Goal: Transaction & Acquisition: Download file/media

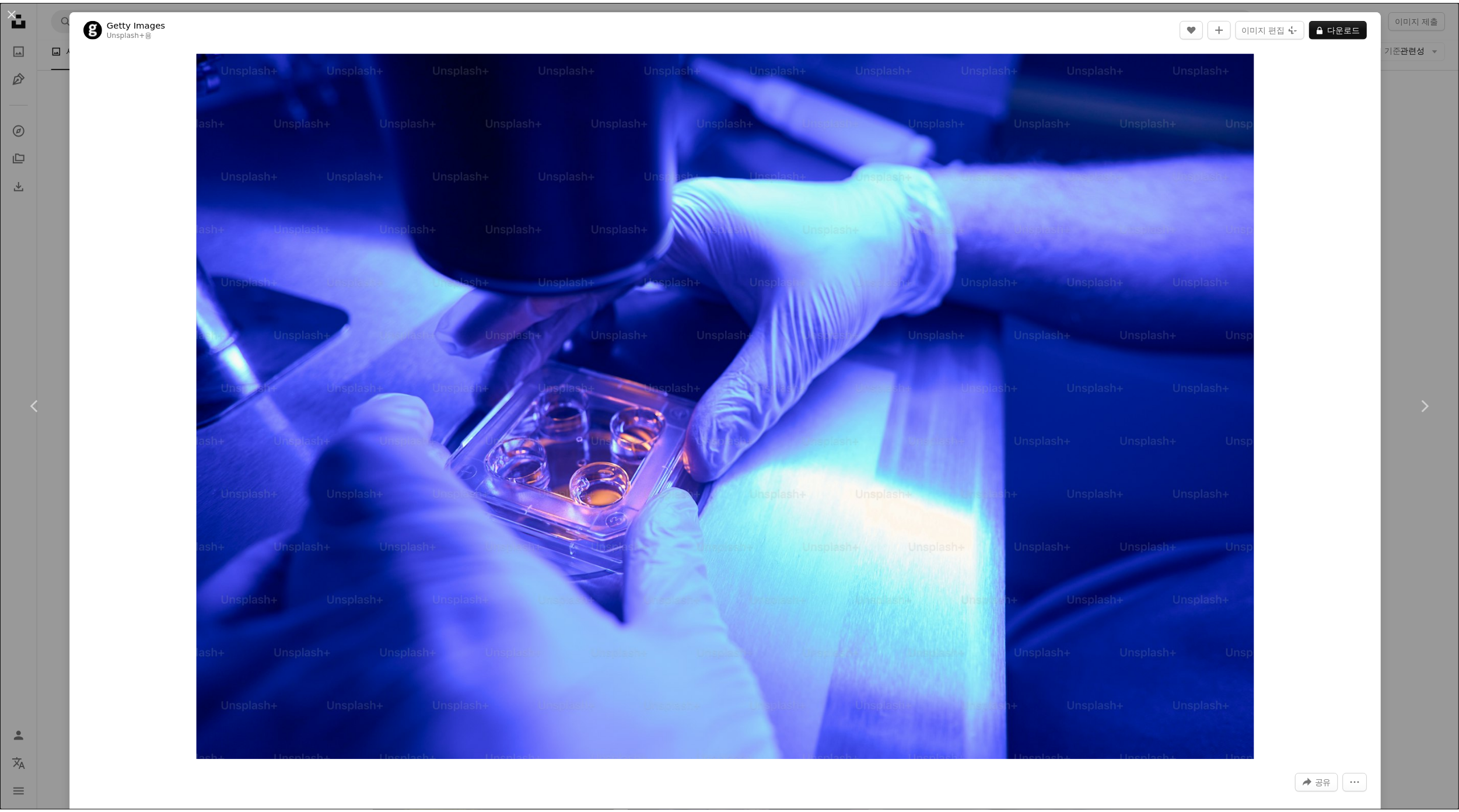
scroll to position [24603, 0]
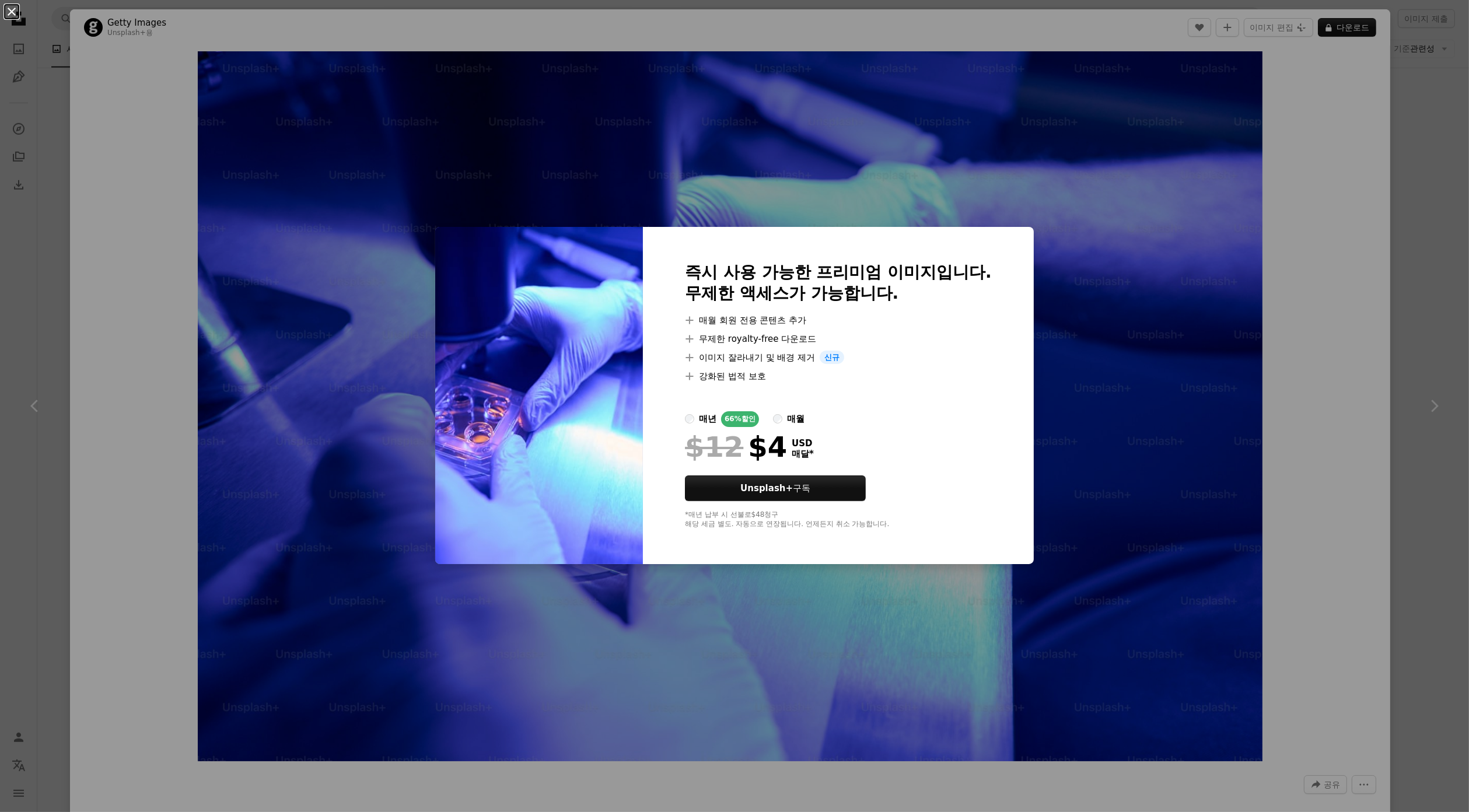
click at [13, 13] on button "An X shape" at bounding box center [11, 11] width 14 height 14
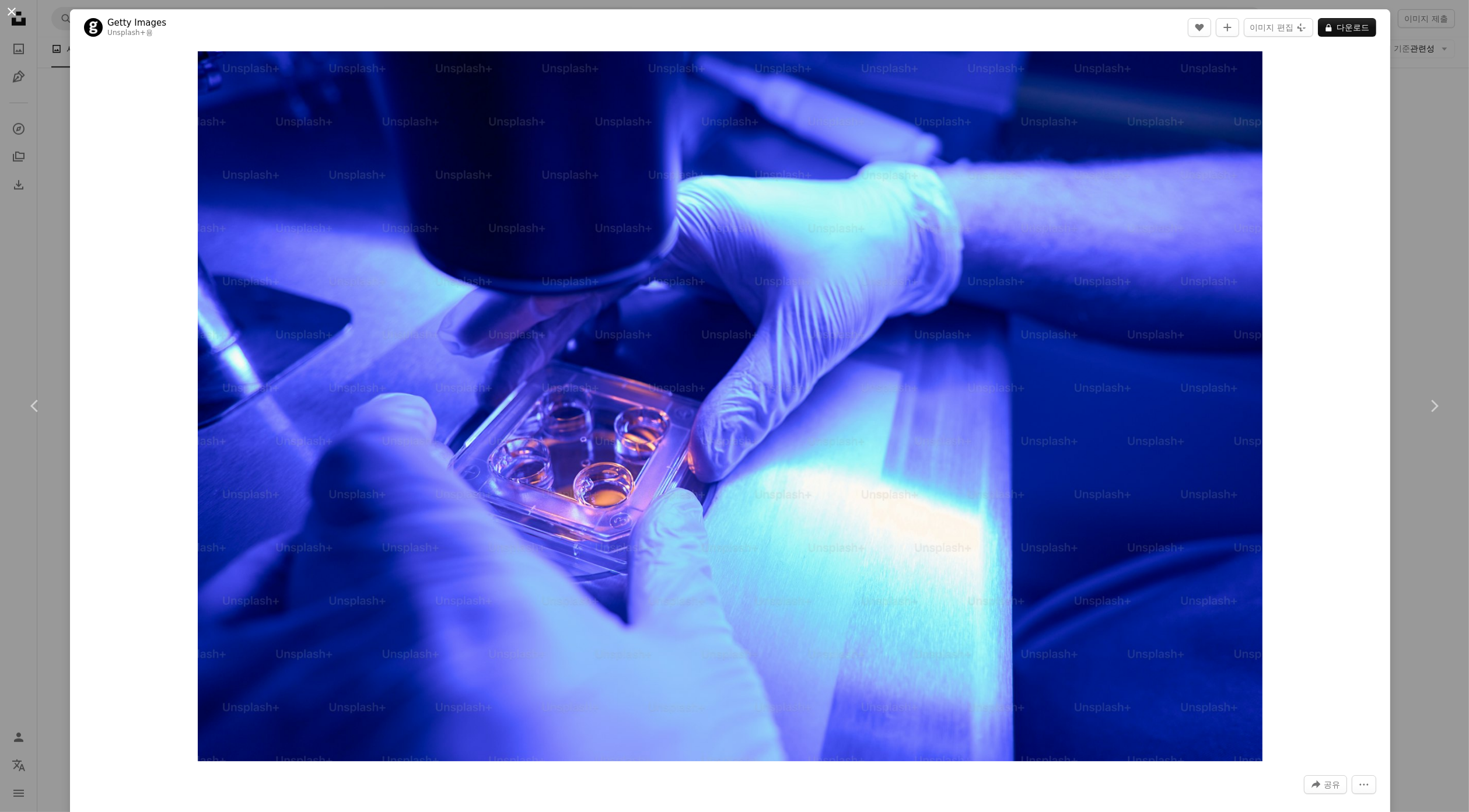
click at [12, 10] on button "An X shape" at bounding box center [11, 11] width 14 height 14
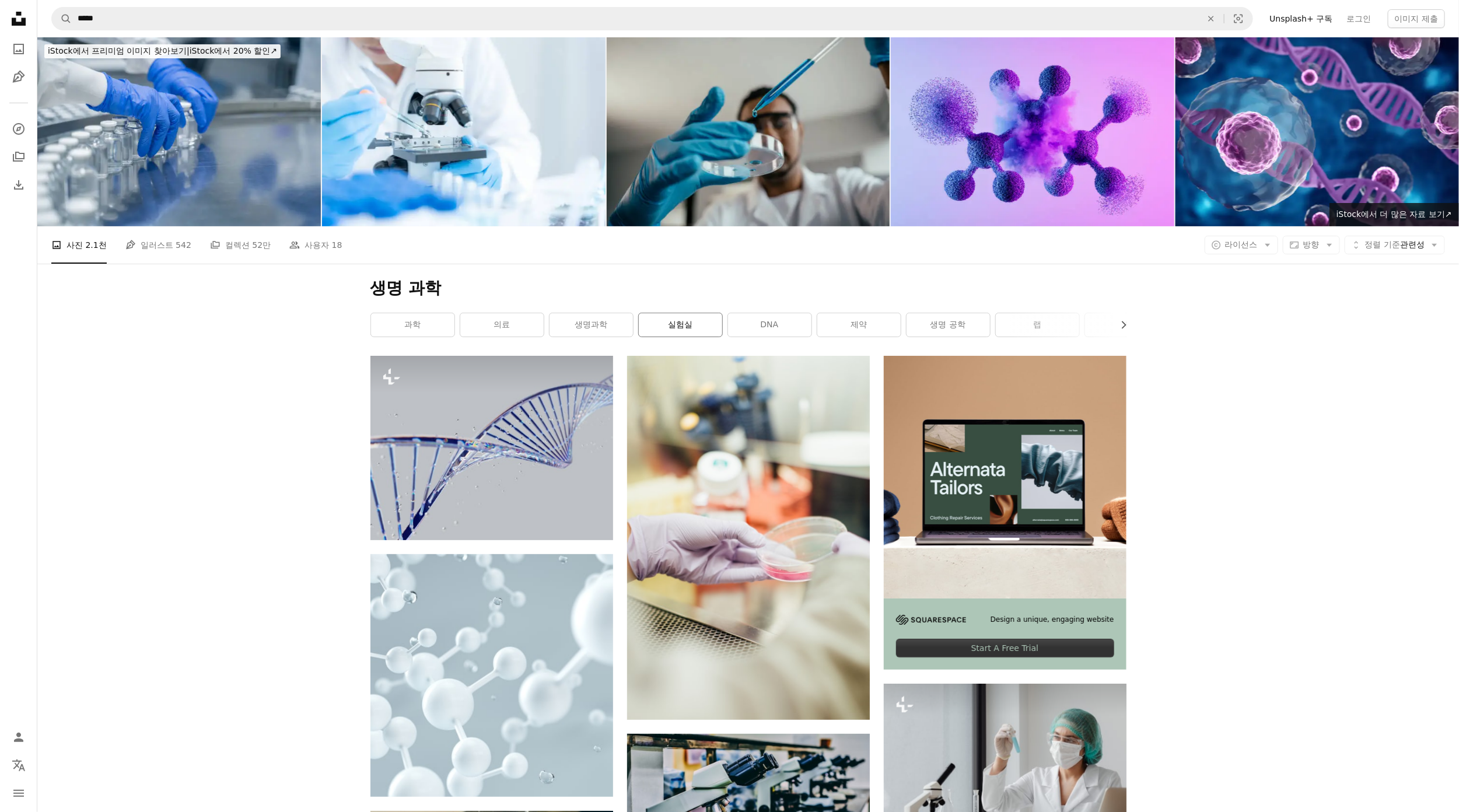
click at [693, 323] on link "실험실" at bounding box center [681, 324] width 84 height 23
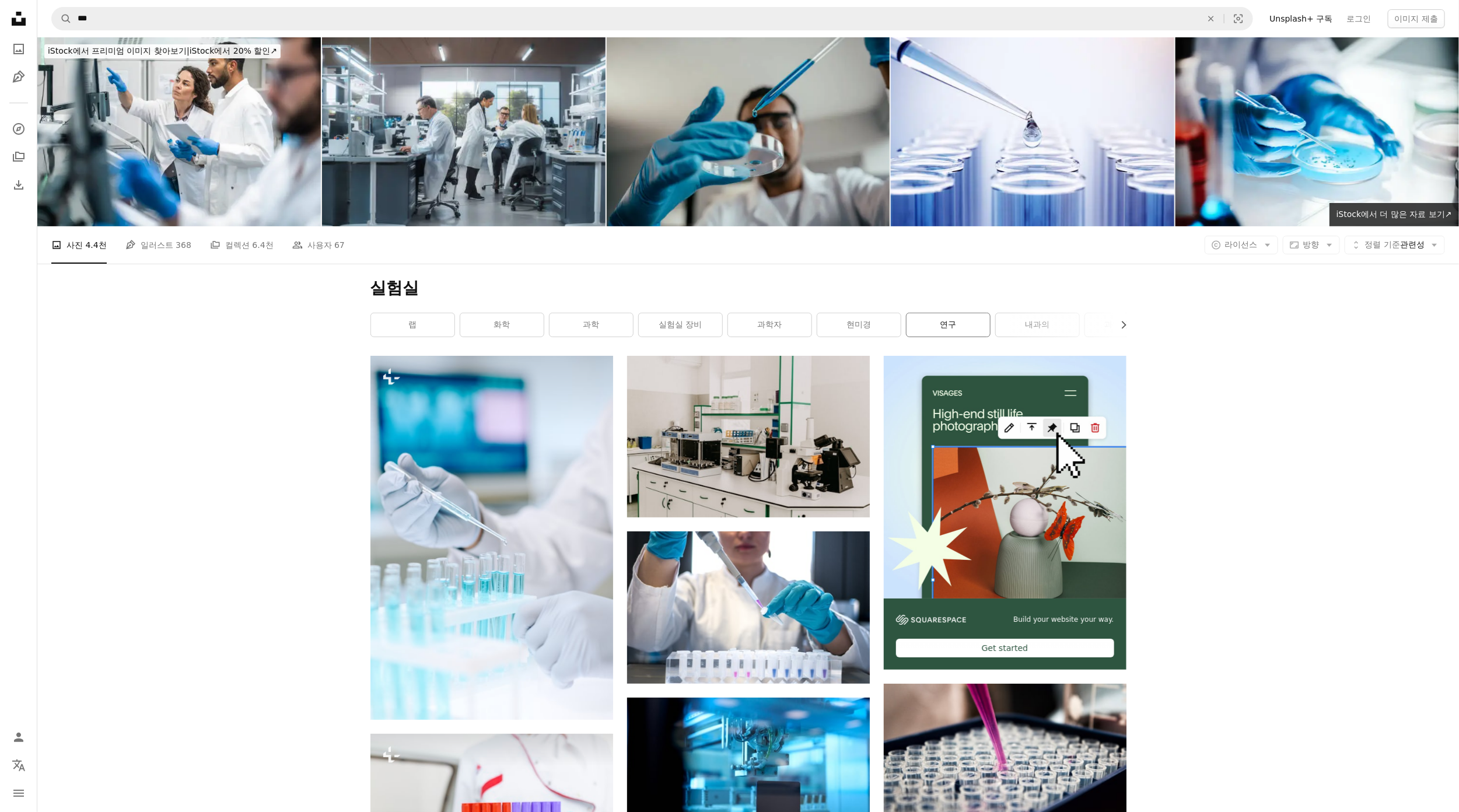
click at [967, 318] on link "연구" at bounding box center [948, 324] width 84 height 23
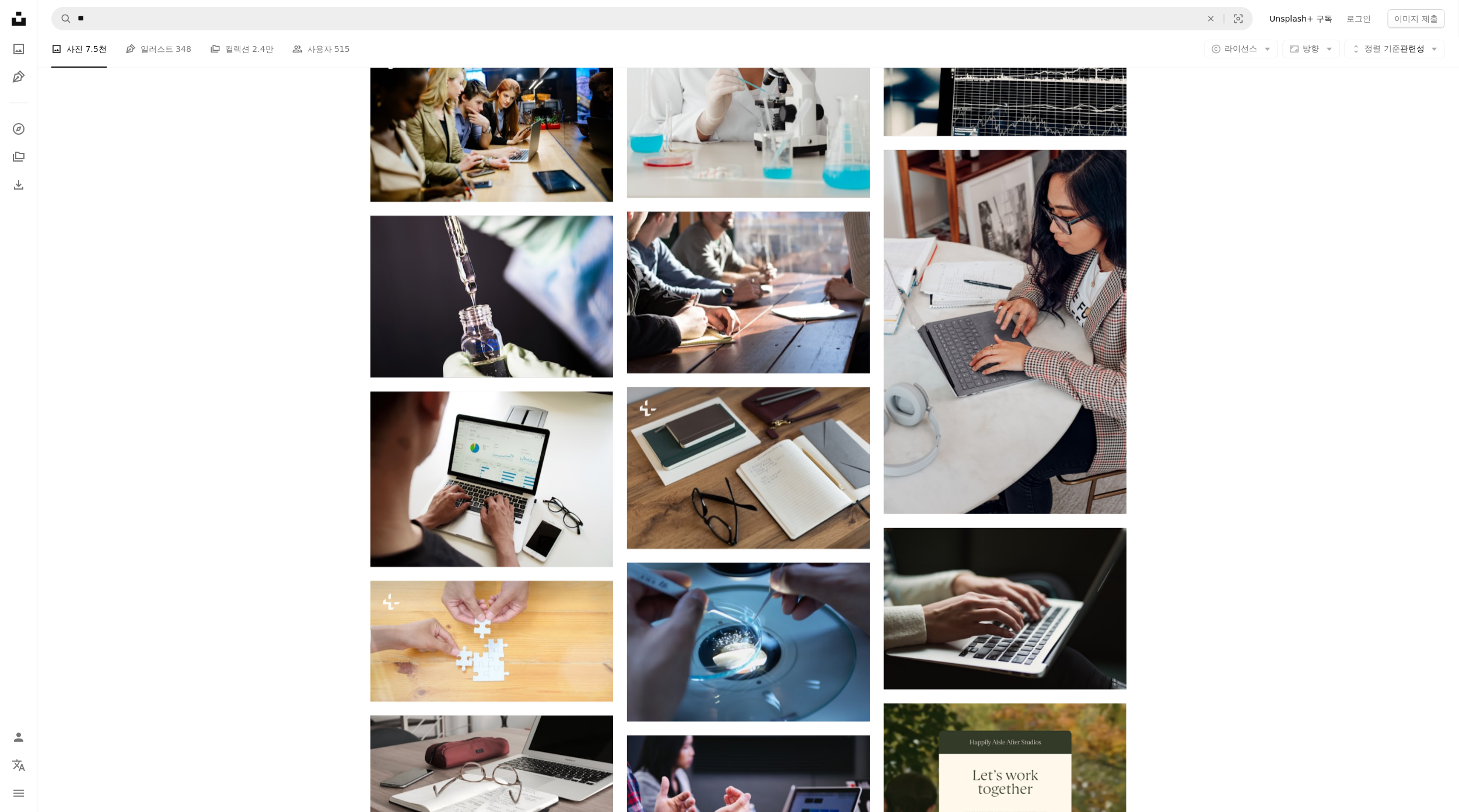
scroll to position [3435, 0]
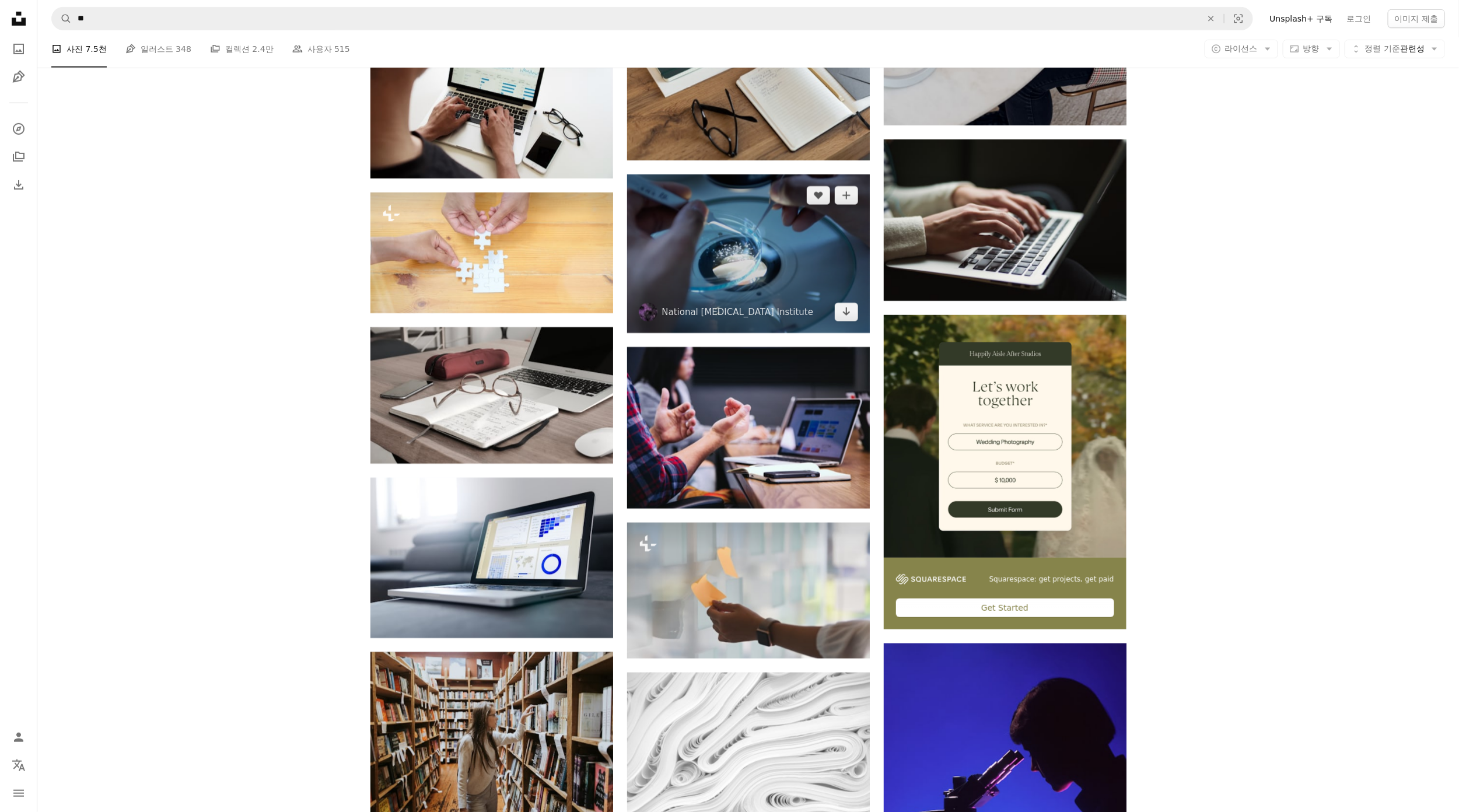
click at [773, 253] on img at bounding box center [748, 253] width 243 height 158
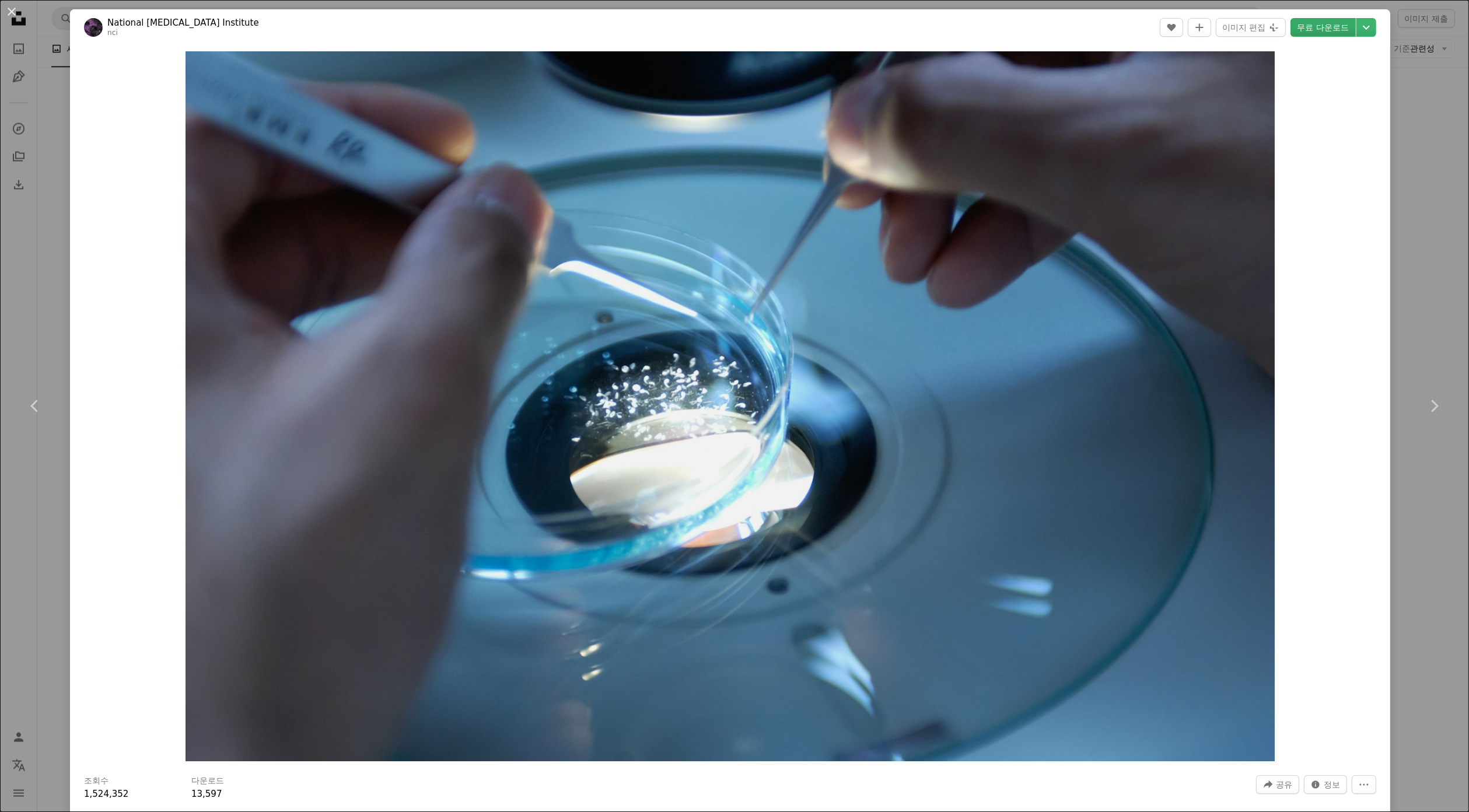
click at [1312, 20] on link "무료 다운로드" at bounding box center [1323, 28] width 65 height 18
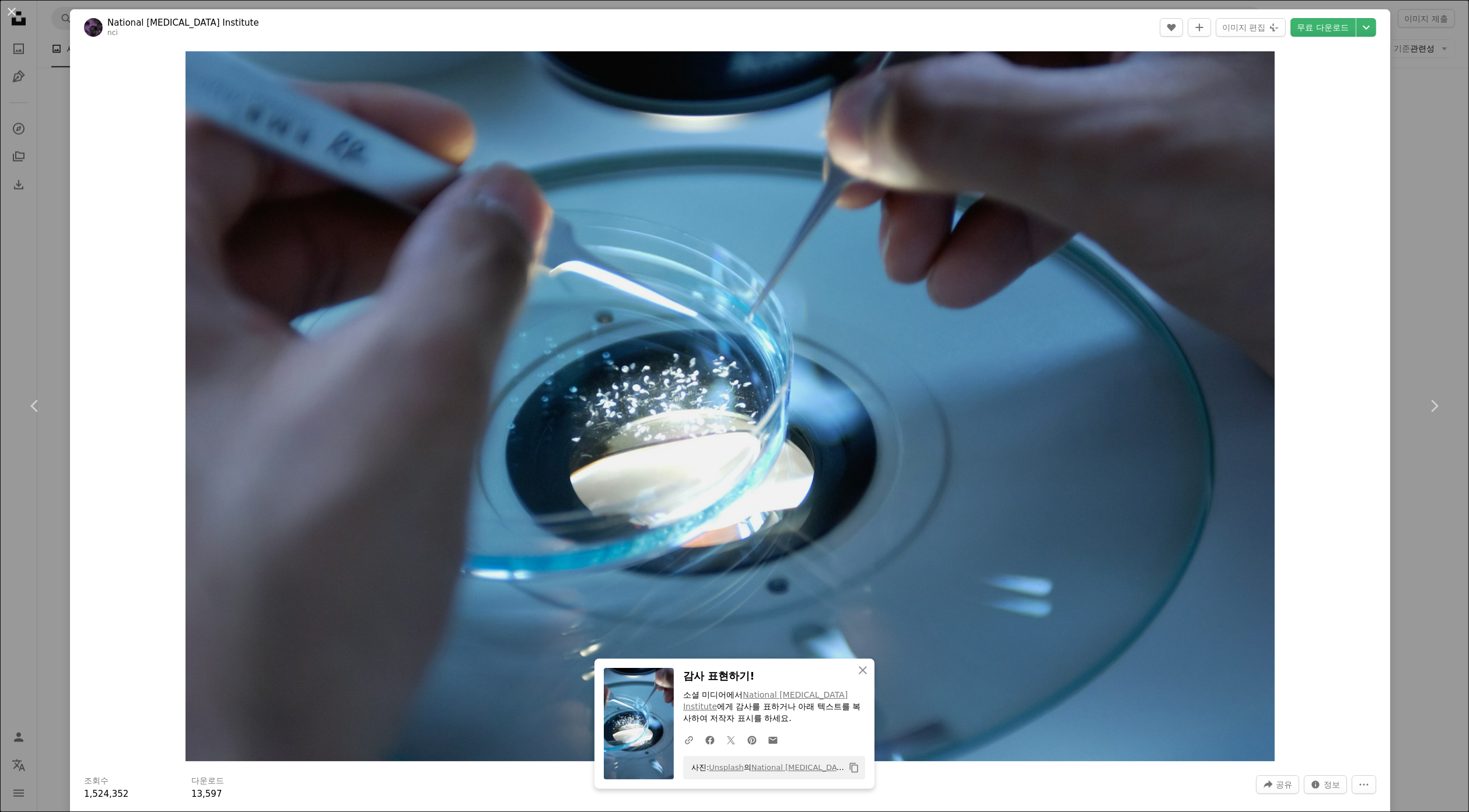
click at [849, 769] on icon "Copy content" at bounding box center [854, 768] width 11 height 11
drag, startPoint x: 14, startPoint y: 11, endPoint x: 57, endPoint y: 22, distance: 44.4
click at [14, 11] on button "An X shape" at bounding box center [11, 11] width 14 height 14
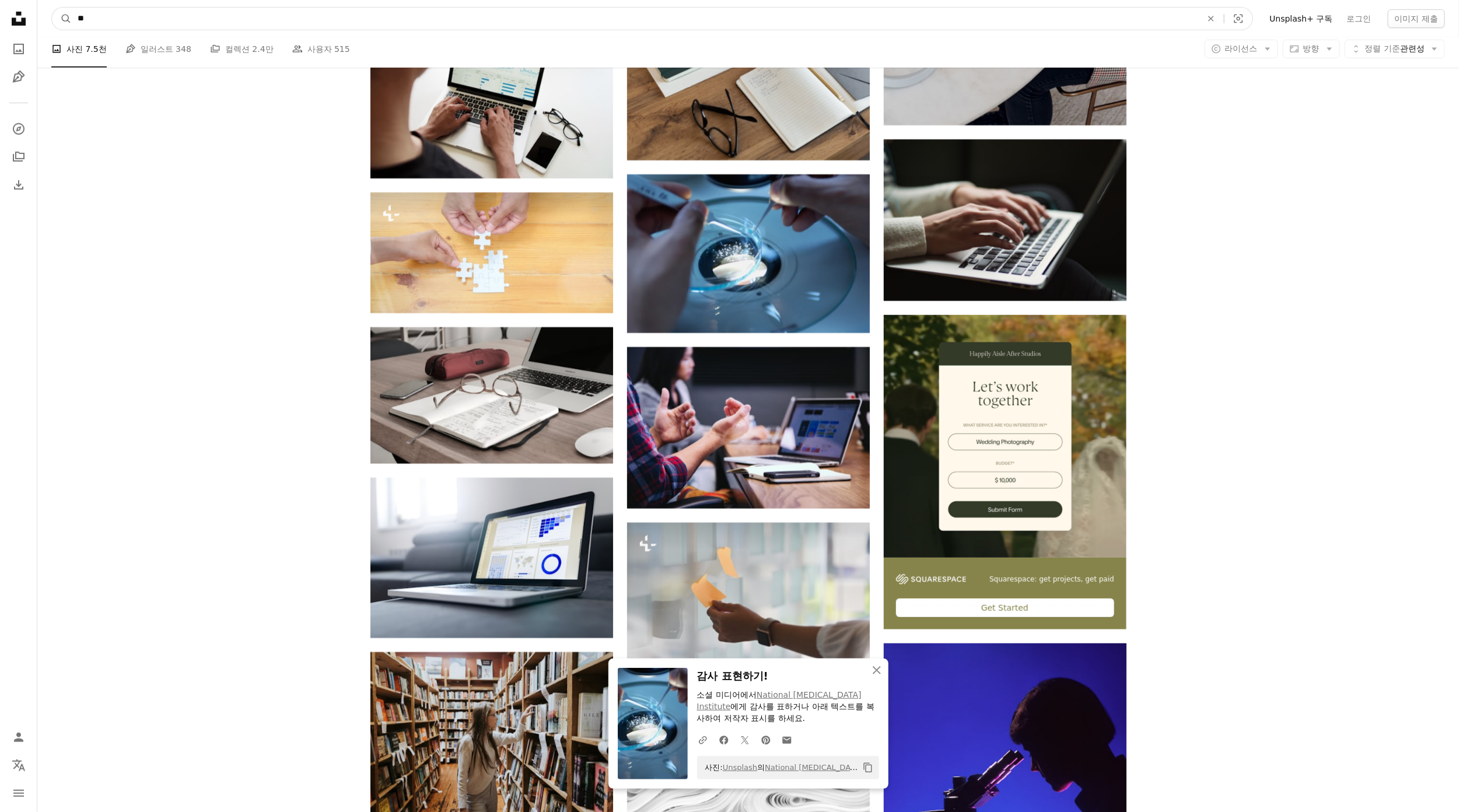
drag, startPoint x: 164, startPoint y: 22, endPoint x: 0, endPoint y: 25, distance: 164.0
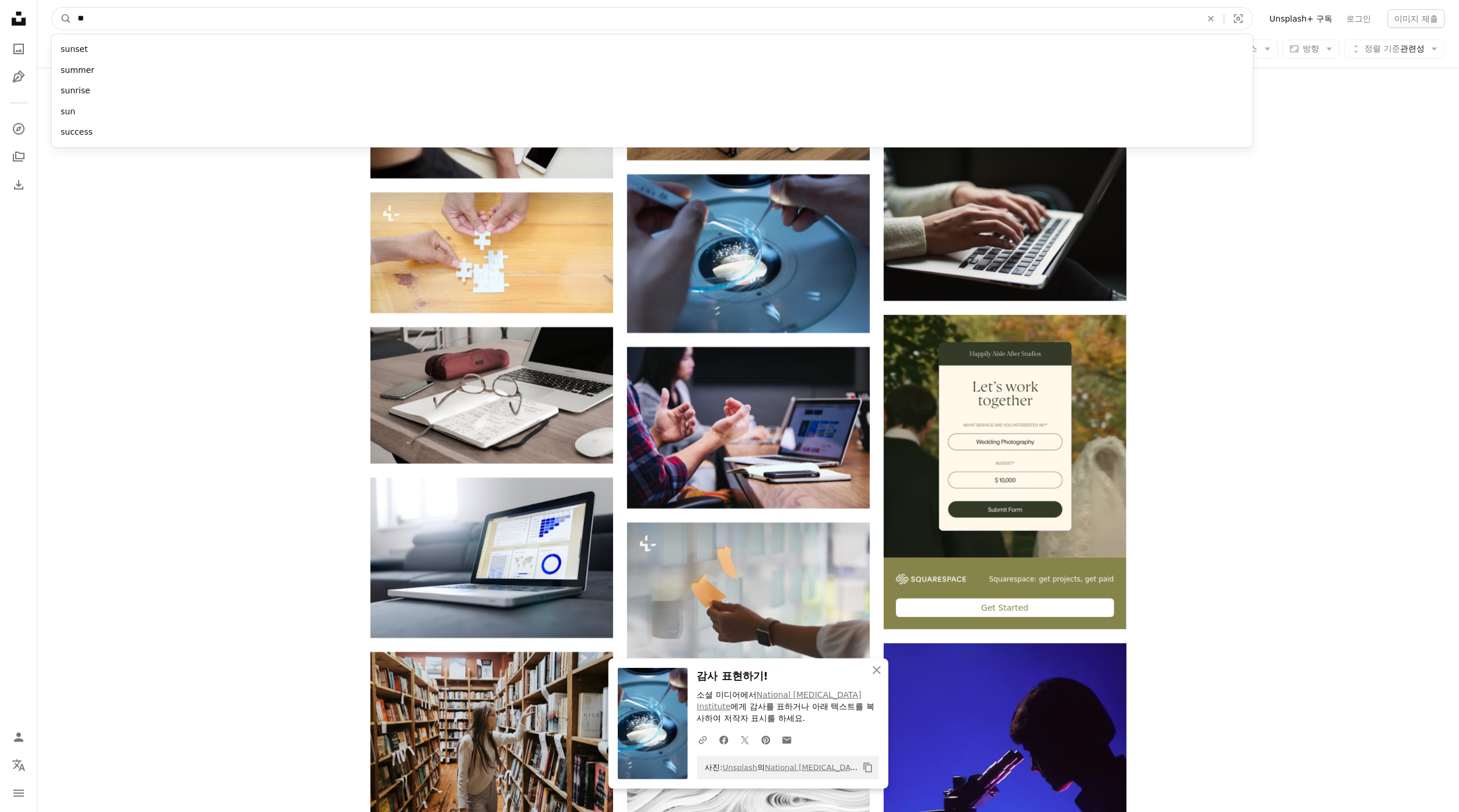
type input "*"
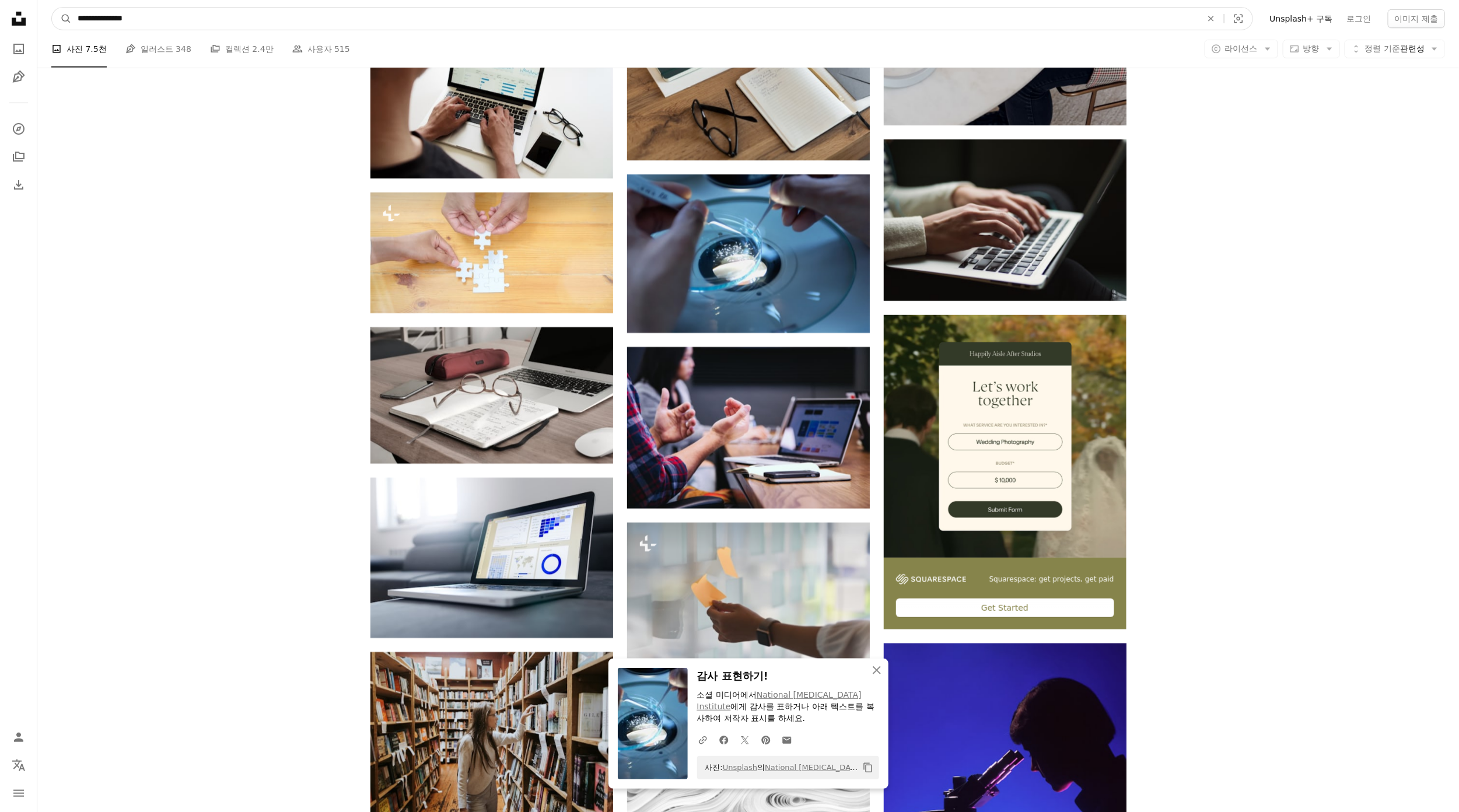
type input "**********"
click button "A magnifying glass" at bounding box center [62, 19] width 20 height 22
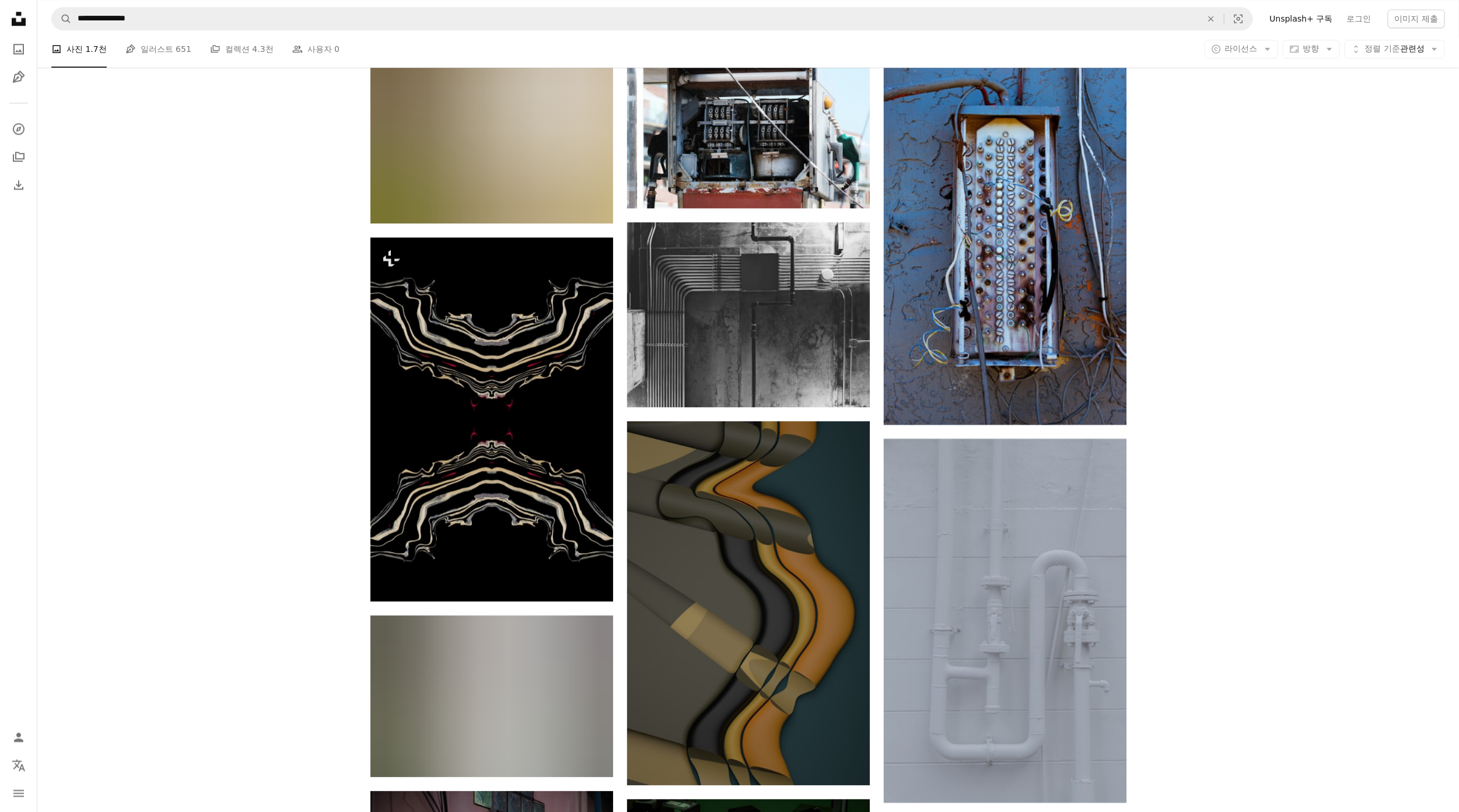
scroll to position [5574, 0]
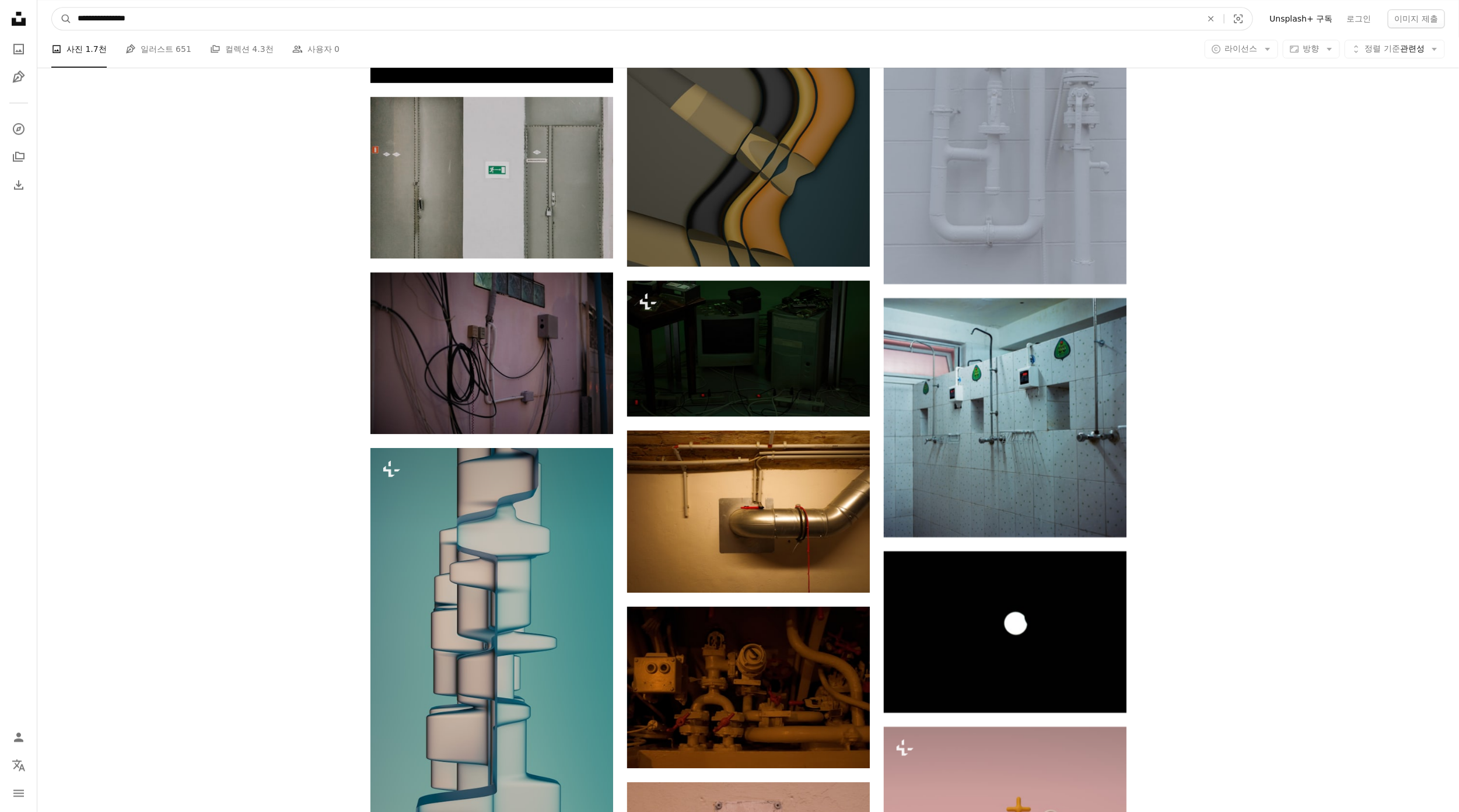
drag, startPoint x: 172, startPoint y: 17, endPoint x: 0, endPoint y: 25, distance: 172.2
type input "*********"
click at [52, 8] on button "A magnifying glass" at bounding box center [62, 19] width 20 height 22
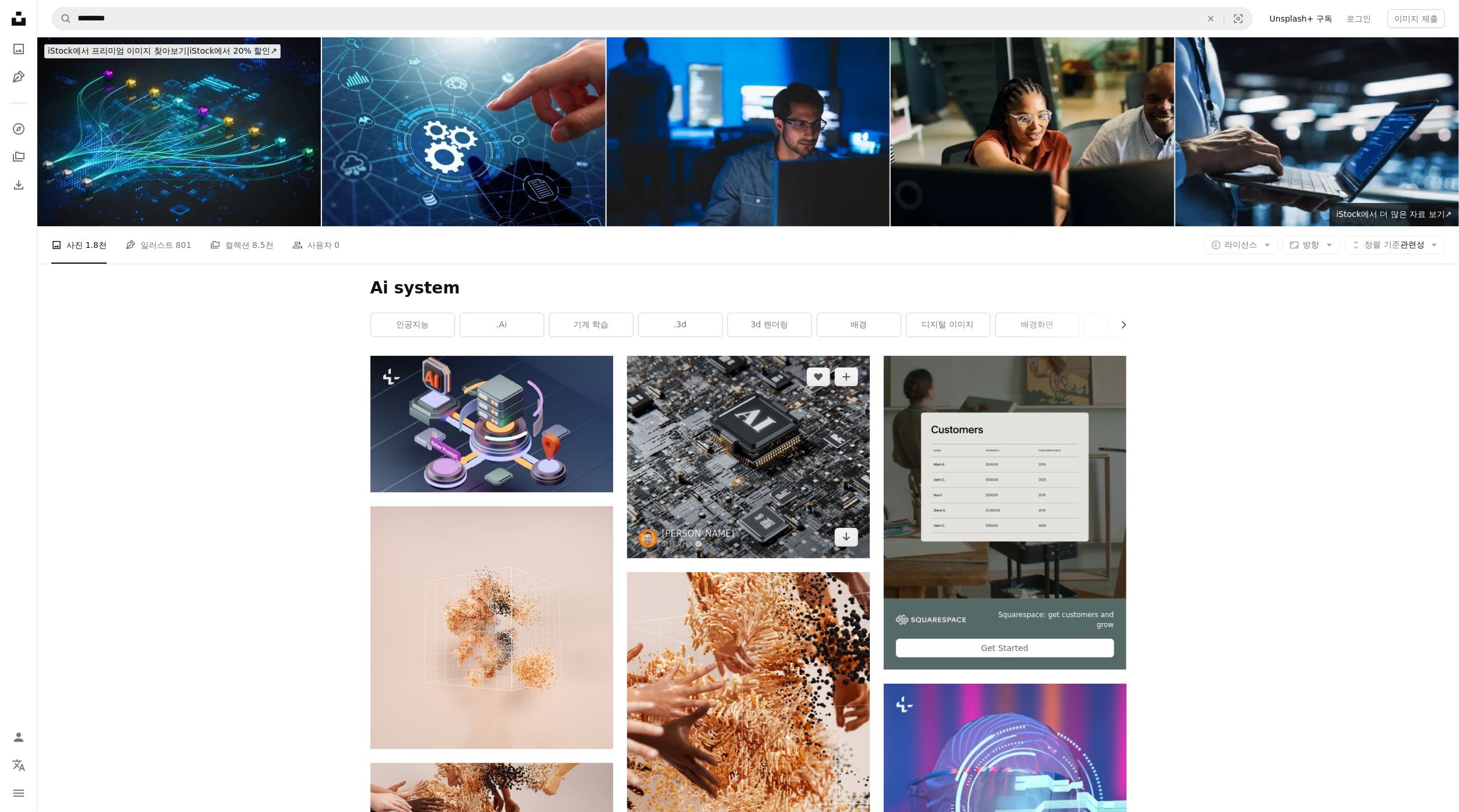
click at [743, 470] on img at bounding box center [748, 457] width 243 height 203
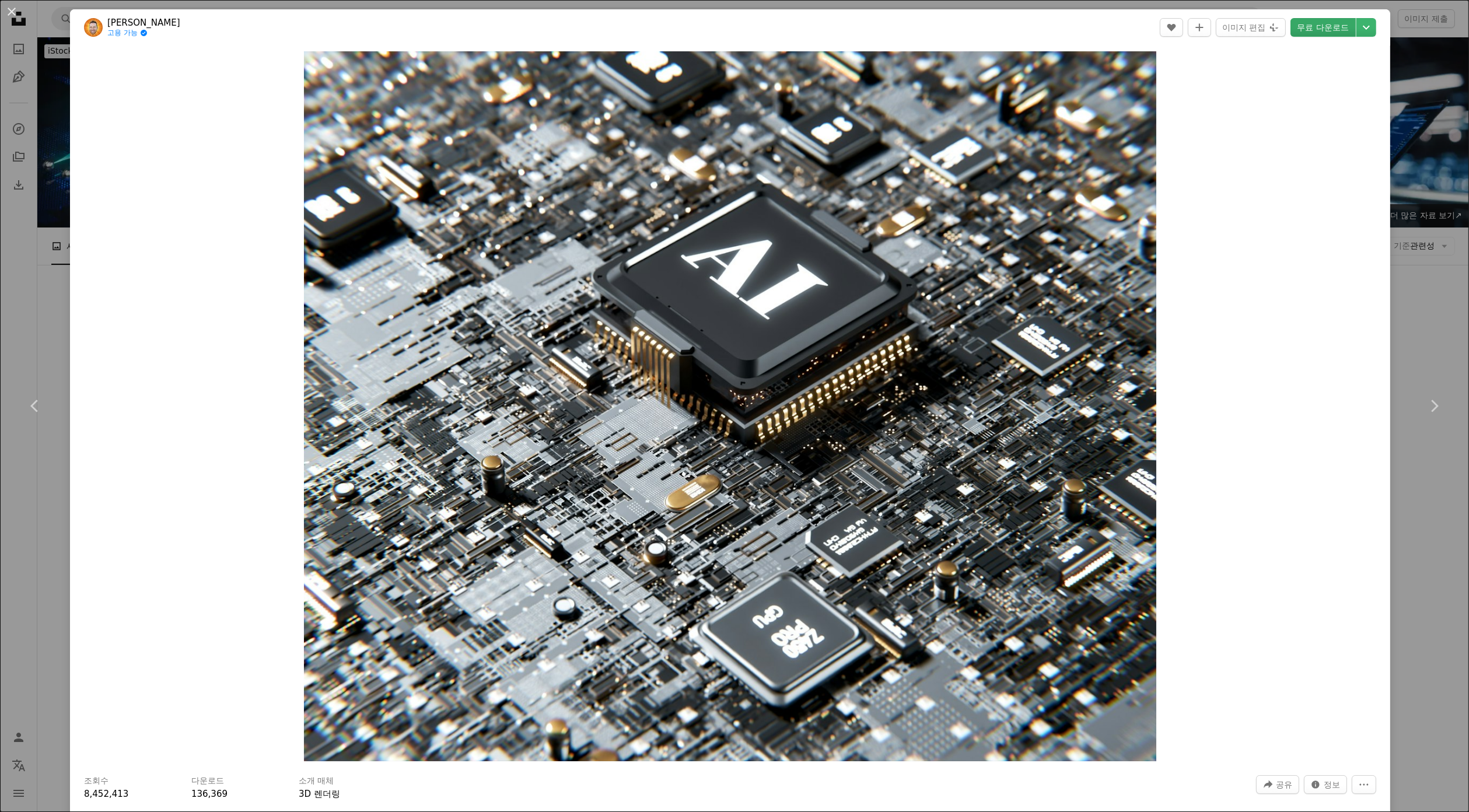
click at [1302, 26] on link "무료 다운로드" at bounding box center [1323, 28] width 65 height 18
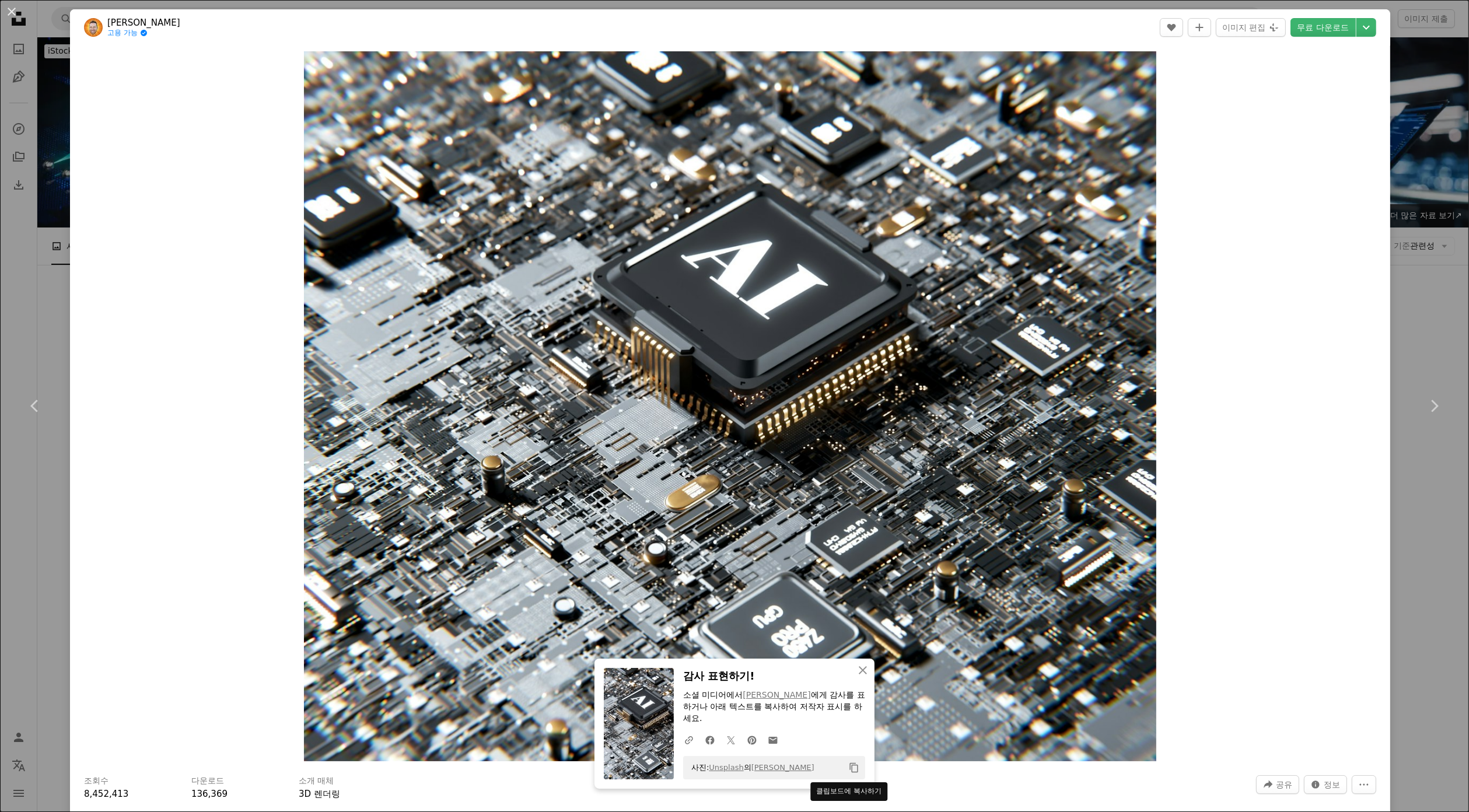
click at [850, 772] on icon "클립보드에 복사하기" at bounding box center [854, 767] width 8 height 10
